Goal: Task Accomplishment & Management: Complete application form

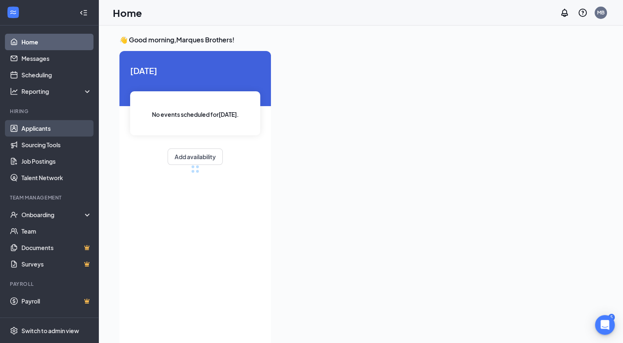
click at [49, 134] on link "Applicants" at bounding box center [56, 128] width 70 height 16
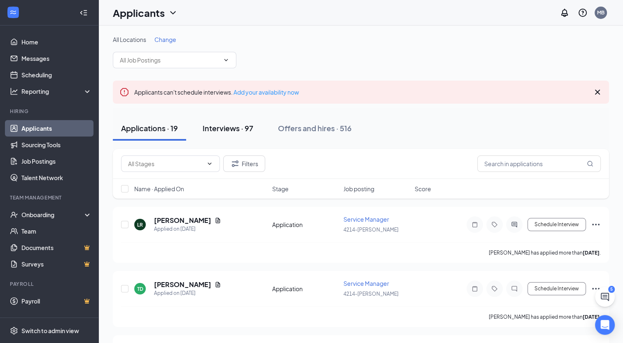
click at [245, 129] on div "Interviews · 97" at bounding box center [228, 128] width 51 height 10
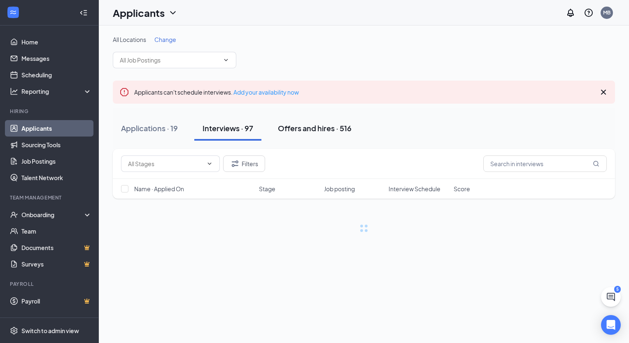
click at [324, 130] on div "Offers and hires · 516" at bounding box center [315, 128] width 74 height 10
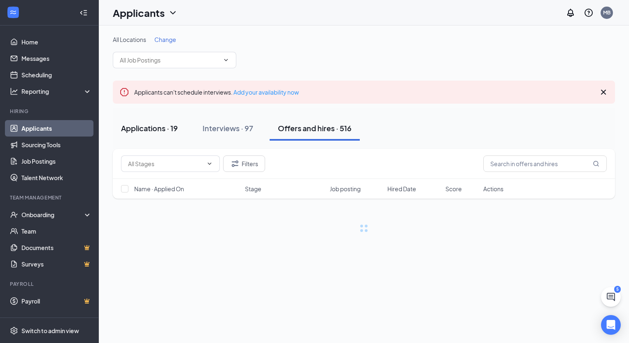
click at [156, 130] on div "Applications · 19" at bounding box center [149, 128] width 57 height 10
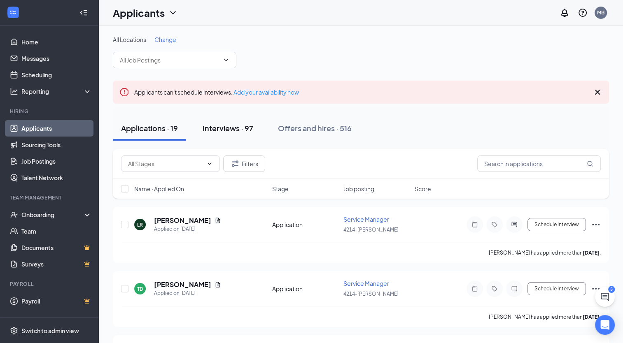
click at [214, 128] on div "Interviews · 97" at bounding box center [228, 128] width 51 height 10
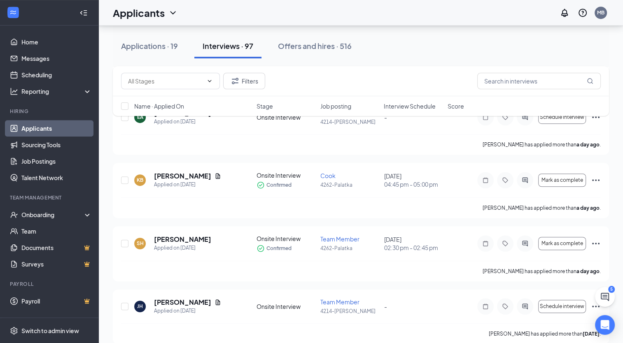
scroll to position [535, 0]
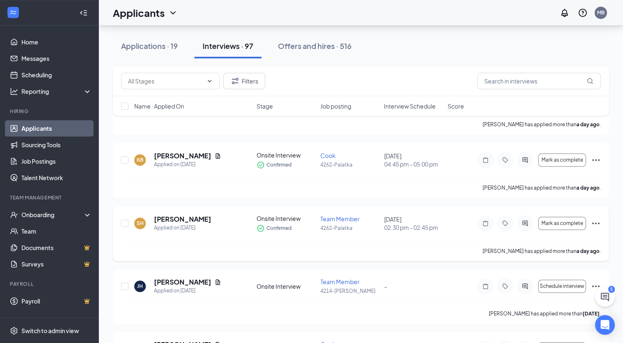
click at [594, 219] on icon "Ellipses" at bounding box center [596, 224] width 10 height 10
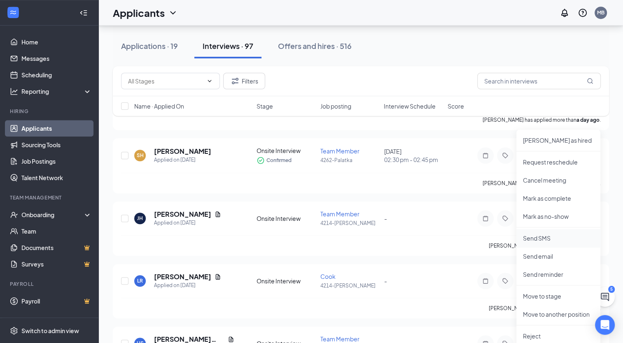
scroll to position [617, 0]
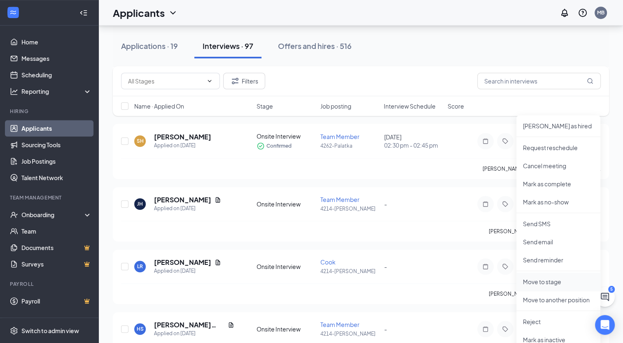
click at [540, 283] on p "Move to stage" at bounding box center [558, 282] width 71 height 8
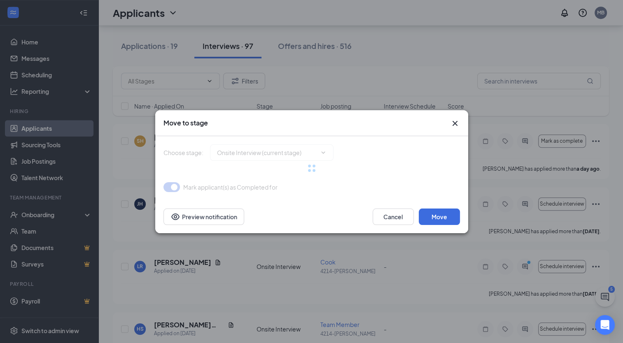
type input "Hiring Complete (final stage)"
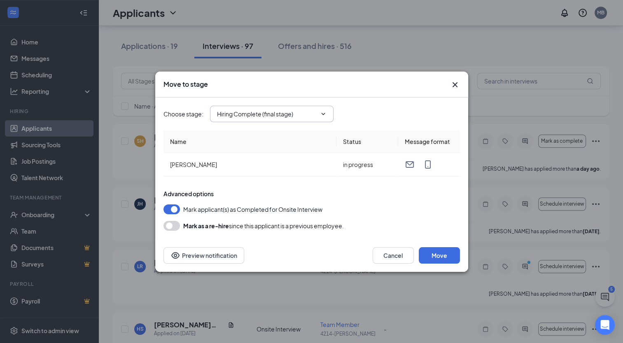
click at [318, 114] on span at bounding box center [322, 114] width 8 height 7
click at [324, 116] on icon "ChevronDown" at bounding box center [323, 114] width 7 height 7
click at [445, 255] on button "Move" at bounding box center [439, 255] width 41 height 16
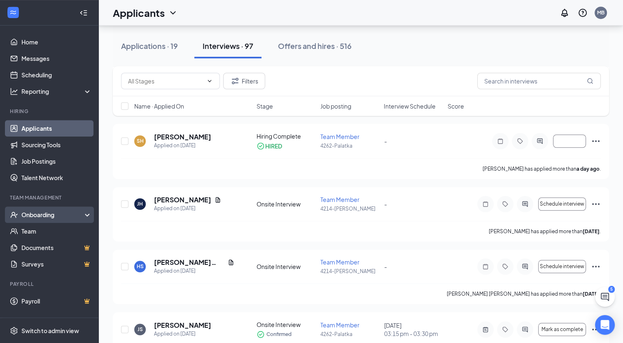
click at [79, 212] on div "Onboarding" at bounding box center [52, 215] width 63 height 8
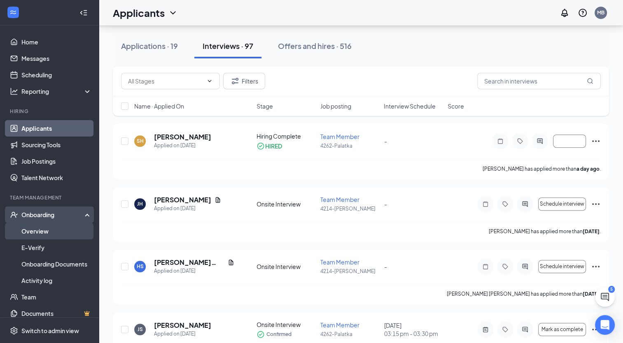
click at [38, 231] on link "Overview" at bounding box center [56, 231] width 70 height 16
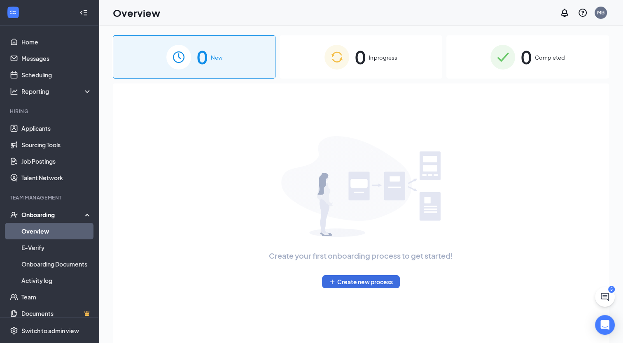
click at [386, 63] on div "0 In progress" at bounding box center [360, 56] width 163 height 43
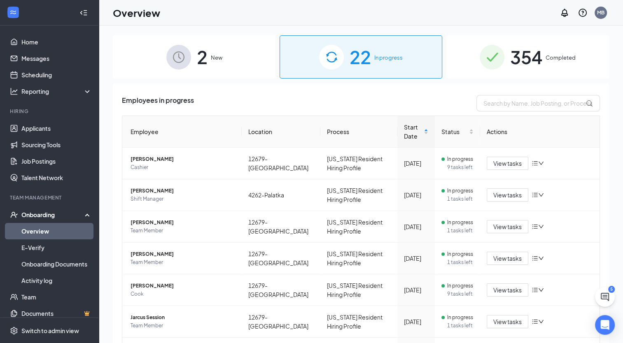
click at [249, 57] on div "2 New" at bounding box center [194, 56] width 163 height 43
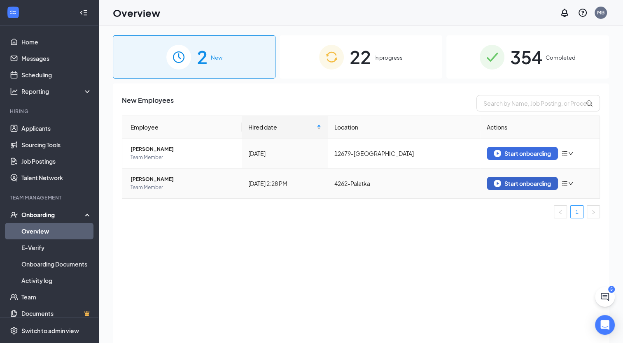
click at [540, 182] on div "Start onboarding" at bounding box center [522, 183] width 57 height 7
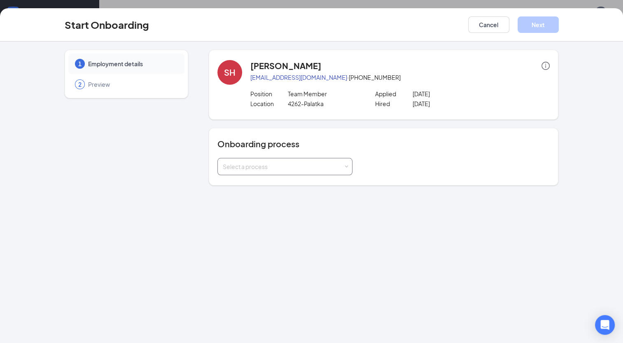
click at [276, 165] on div "Select a process" at bounding box center [283, 167] width 121 height 8
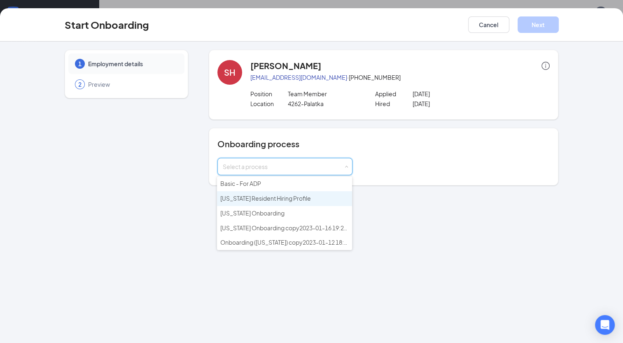
click at [254, 197] on span "[US_STATE] Resident Hiring Profile" at bounding box center [265, 198] width 91 height 7
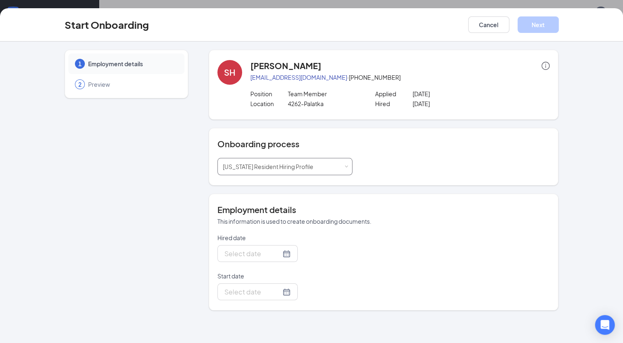
type input "[DATE]"
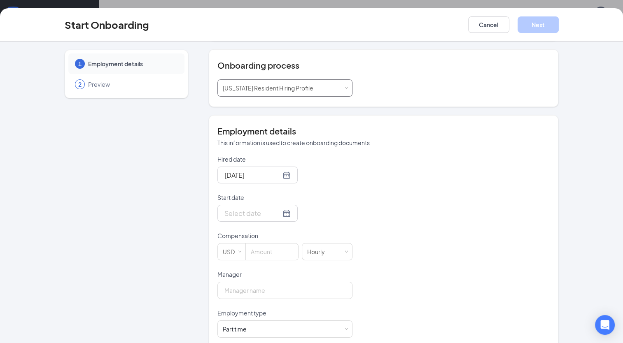
scroll to position [82, 0]
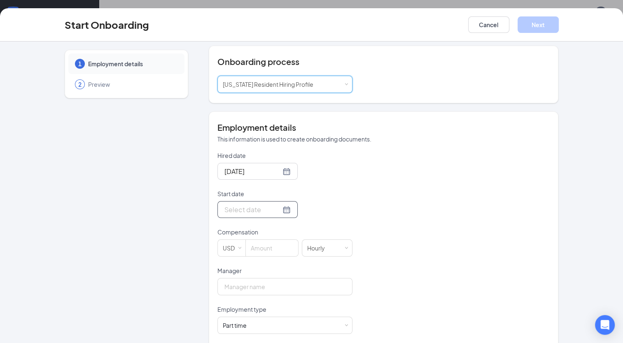
click at [275, 209] on div at bounding box center [257, 210] width 66 height 10
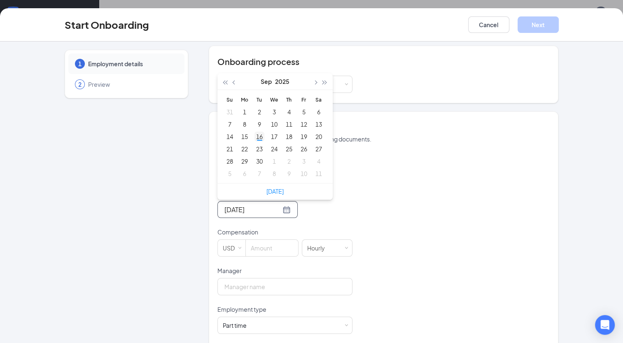
type input "[DATE]"
click at [256, 135] on div "16" at bounding box center [259, 137] width 10 height 10
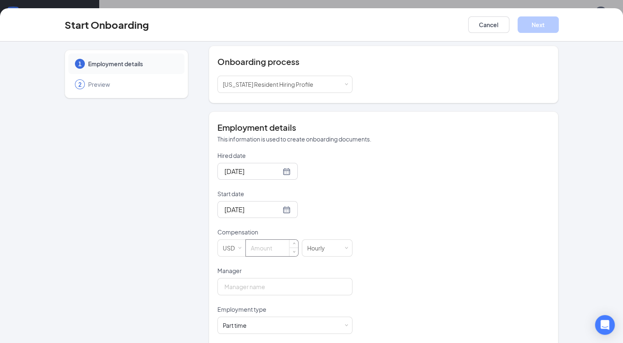
click at [277, 245] on input at bounding box center [272, 248] width 52 height 16
type input "13"
click at [257, 288] on input "Manager" at bounding box center [284, 286] width 135 height 17
type input "[PERSON_NAME] Brothers"
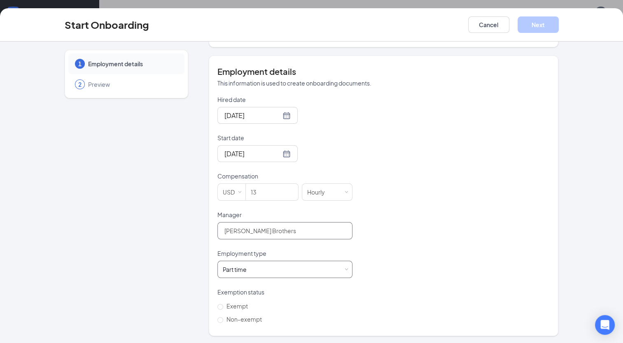
scroll to position [138, 0]
click at [290, 263] on div "Part time Works less than 30 hours per week and is reasonably expected to work" at bounding box center [285, 269] width 124 height 16
click at [494, 240] on div "Hired date [DATE] Start date [DATE] [DATE] Su Mo Tu We Th Fr Sa 31 1 2 3 4 5 6 …" at bounding box center [383, 210] width 333 height 231
click at [217, 319] on input "Non-exempt" at bounding box center [220, 320] width 6 height 6
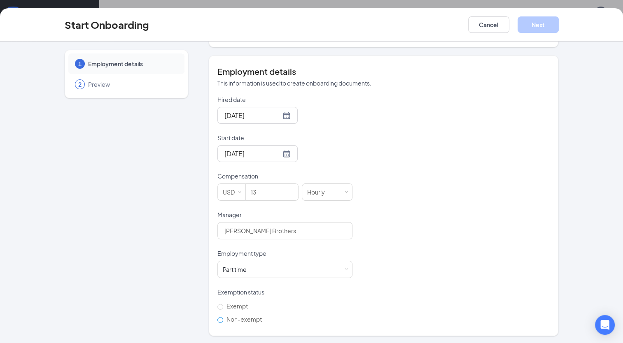
radio input "true"
click at [528, 29] on button "Next" at bounding box center [537, 24] width 41 height 16
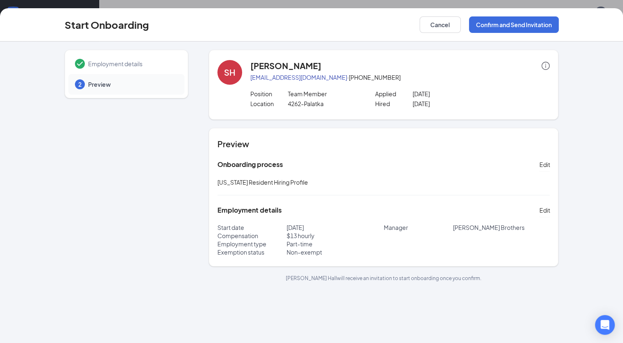
scroll to position [0, 0]
drag, startPoint x: 519, startPoint y: 23, endPoint x: 504, endPoint y: 31, distance: 16.8
click at [519, 24] on button "Confirm and Send Invitation" at bounding box center [514, 24] width 90 height 16
